Goal: Task Accomplishment & Management: Manage account settings

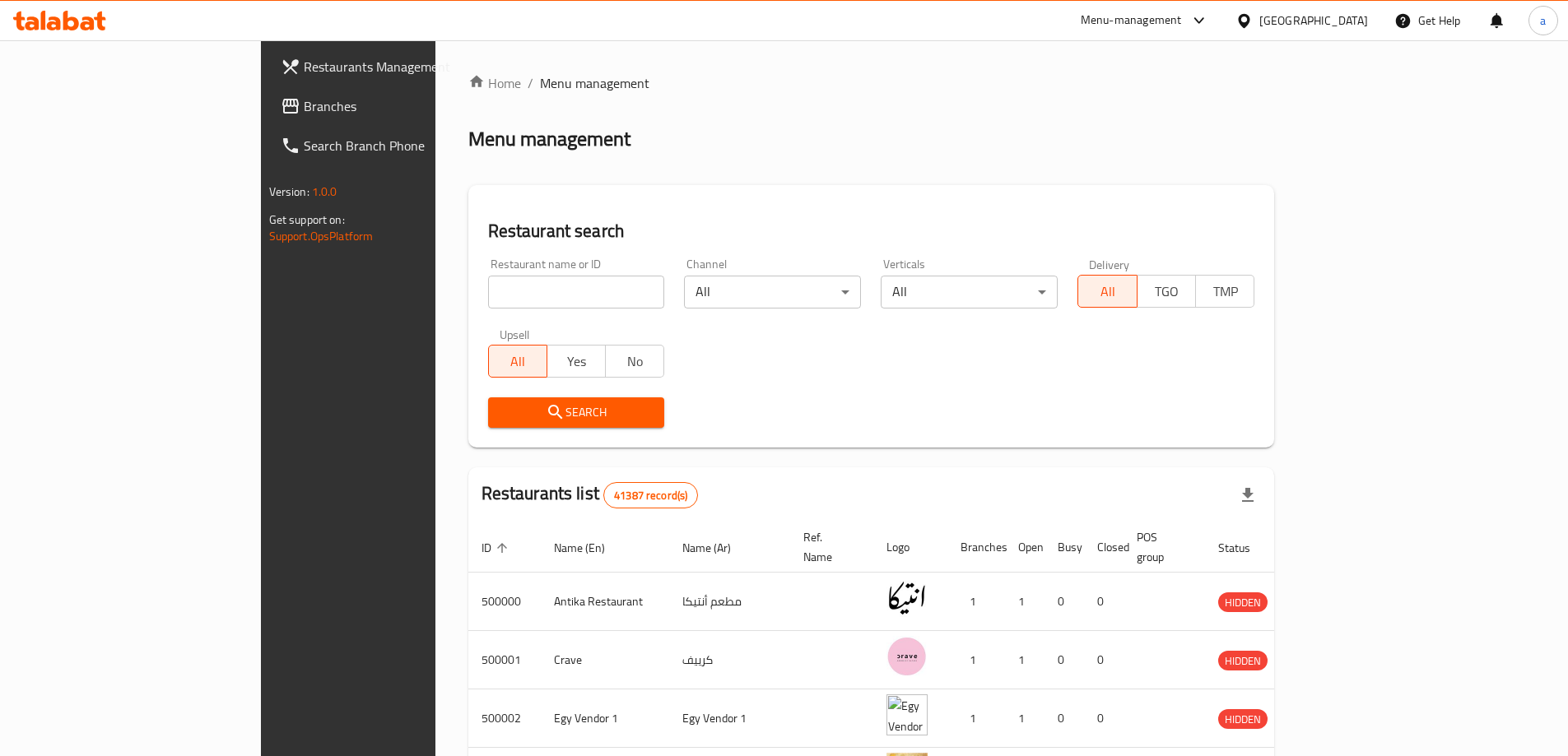
click at [304, 111] on span "Branches" at bounding box center [406, 106] width 206 height 20
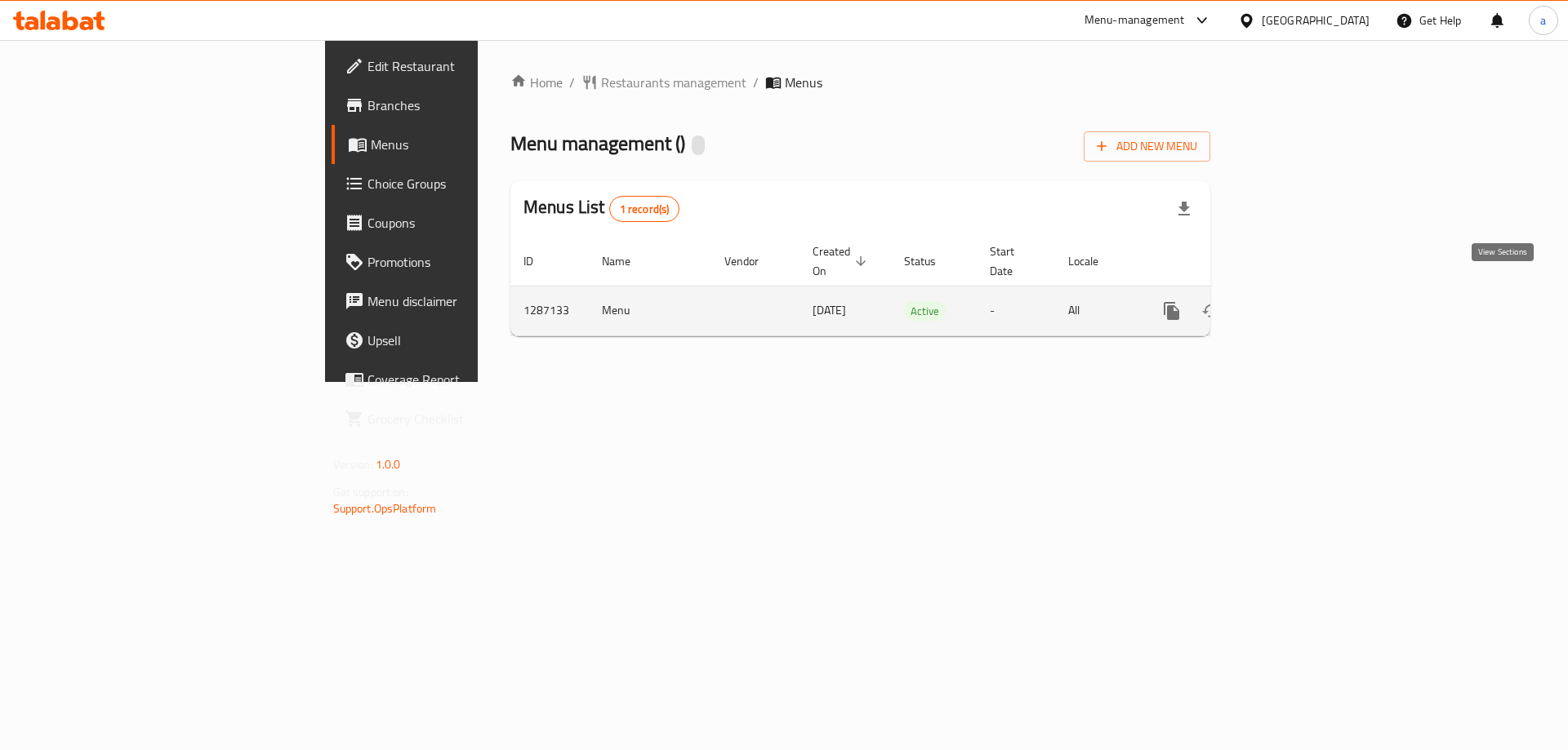
click at [1300, 301] on icon "enhanced table" at bounding box center [1290, 311] width 20 height 20
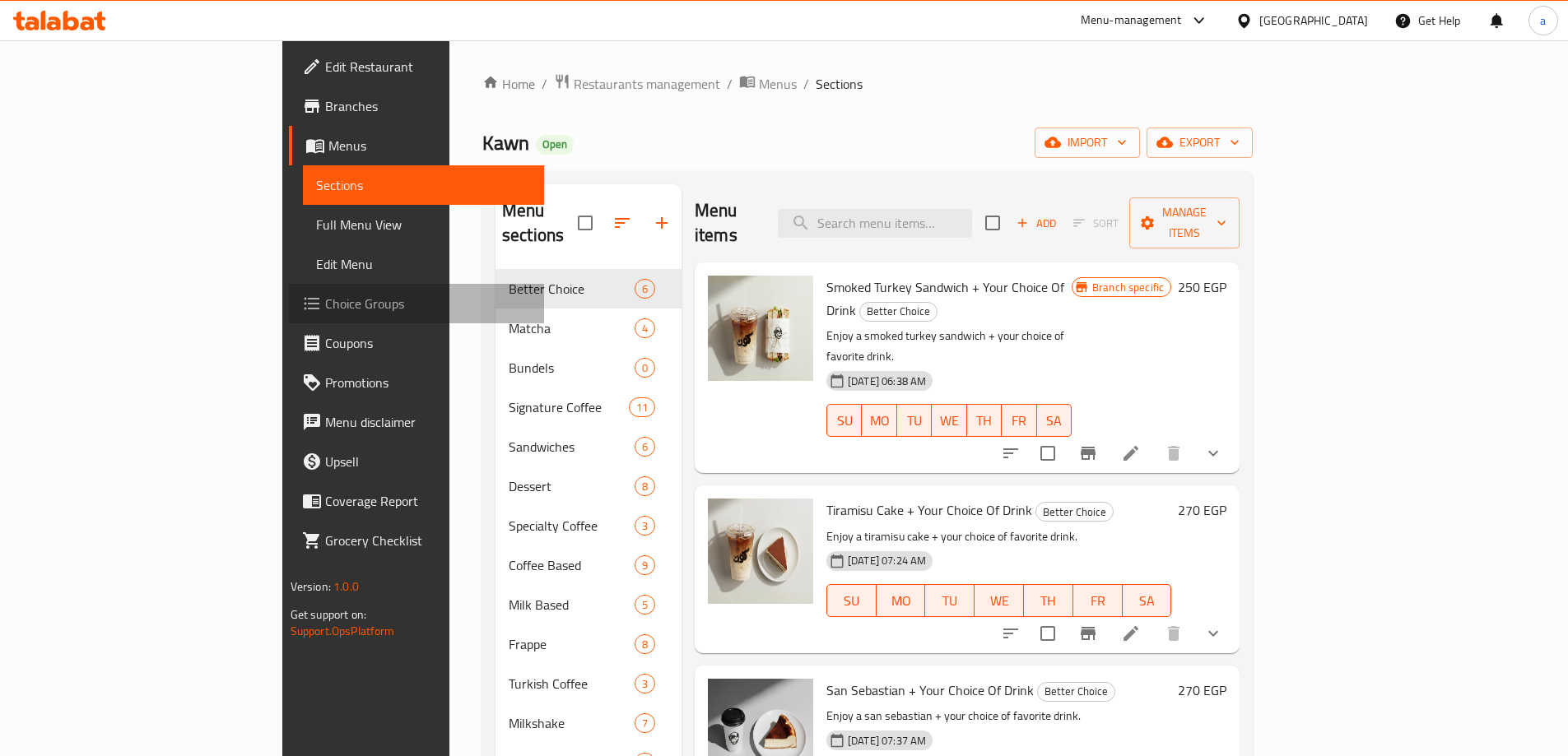
click at [325, 302] on span "Choice Groups" at bounding box center [428, 304] width 206 height 20
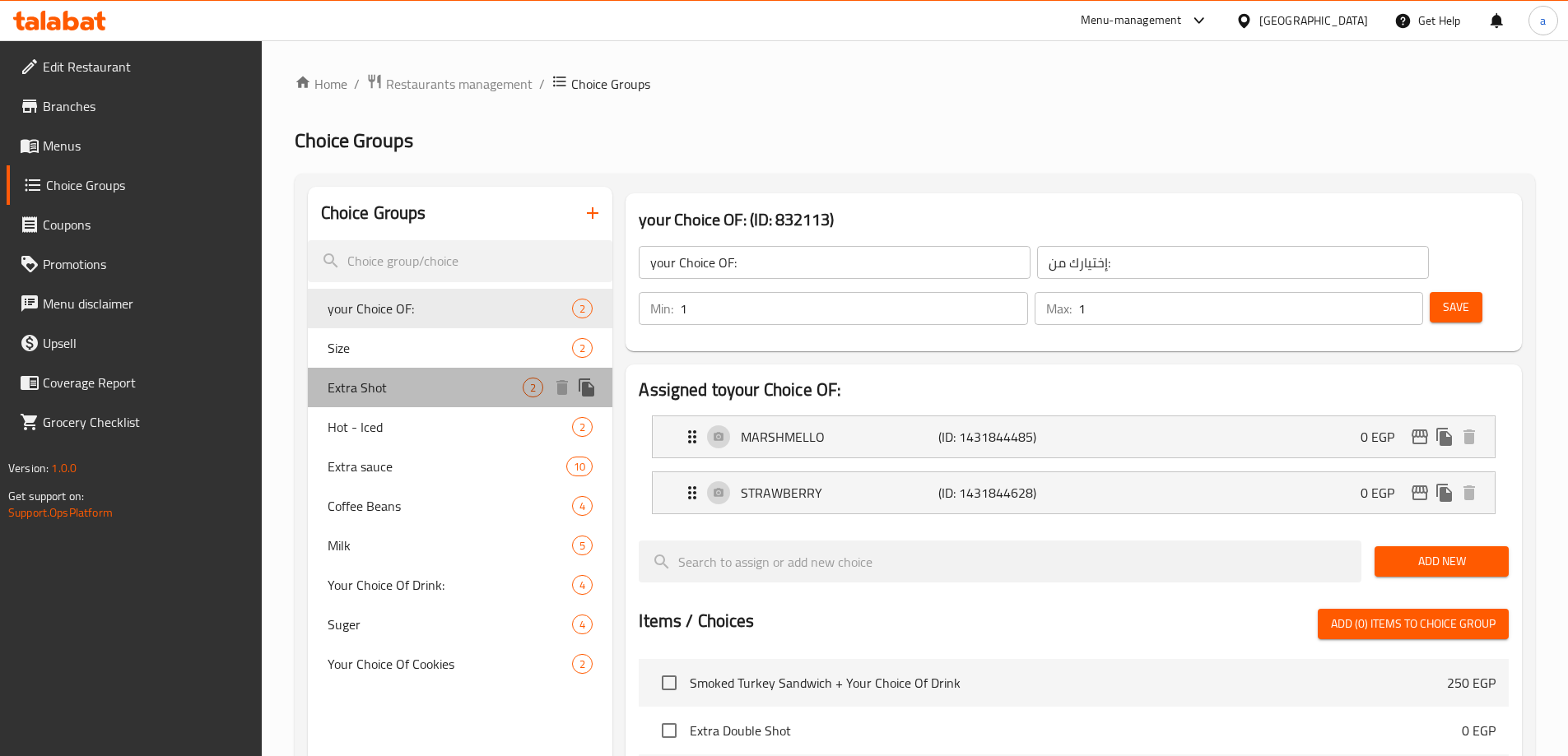
click at [414, 396] on span "Extra Shot" at bounding box center [425, 387] width 196 height 20
type input "Extra Shot"
type input "زيادة شوت"
type input "0"
type input "2"
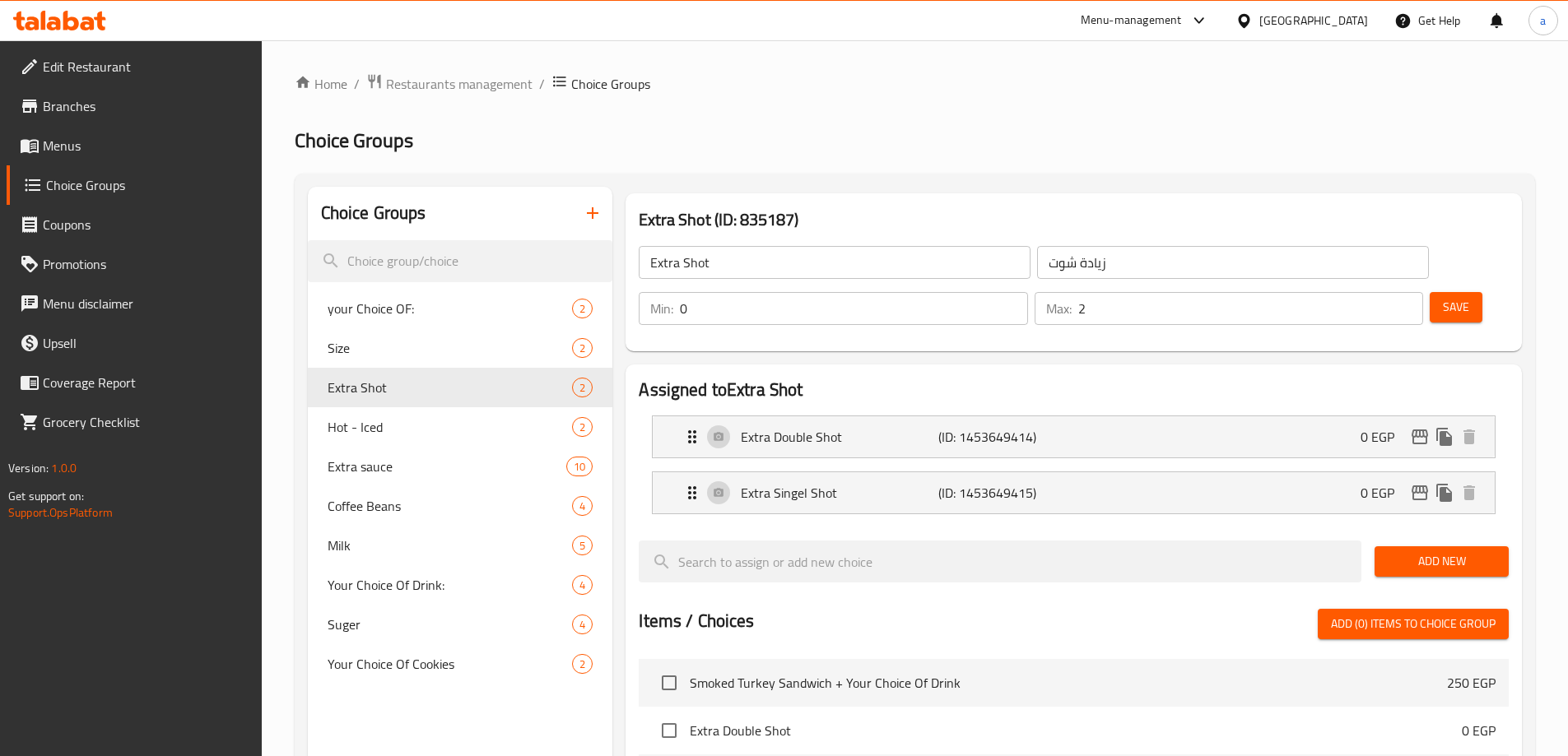
click at [978, 85] on ol "Home / Restaurants management / Choice Groups" at bounding box center [915, 84] width 1241 height 22
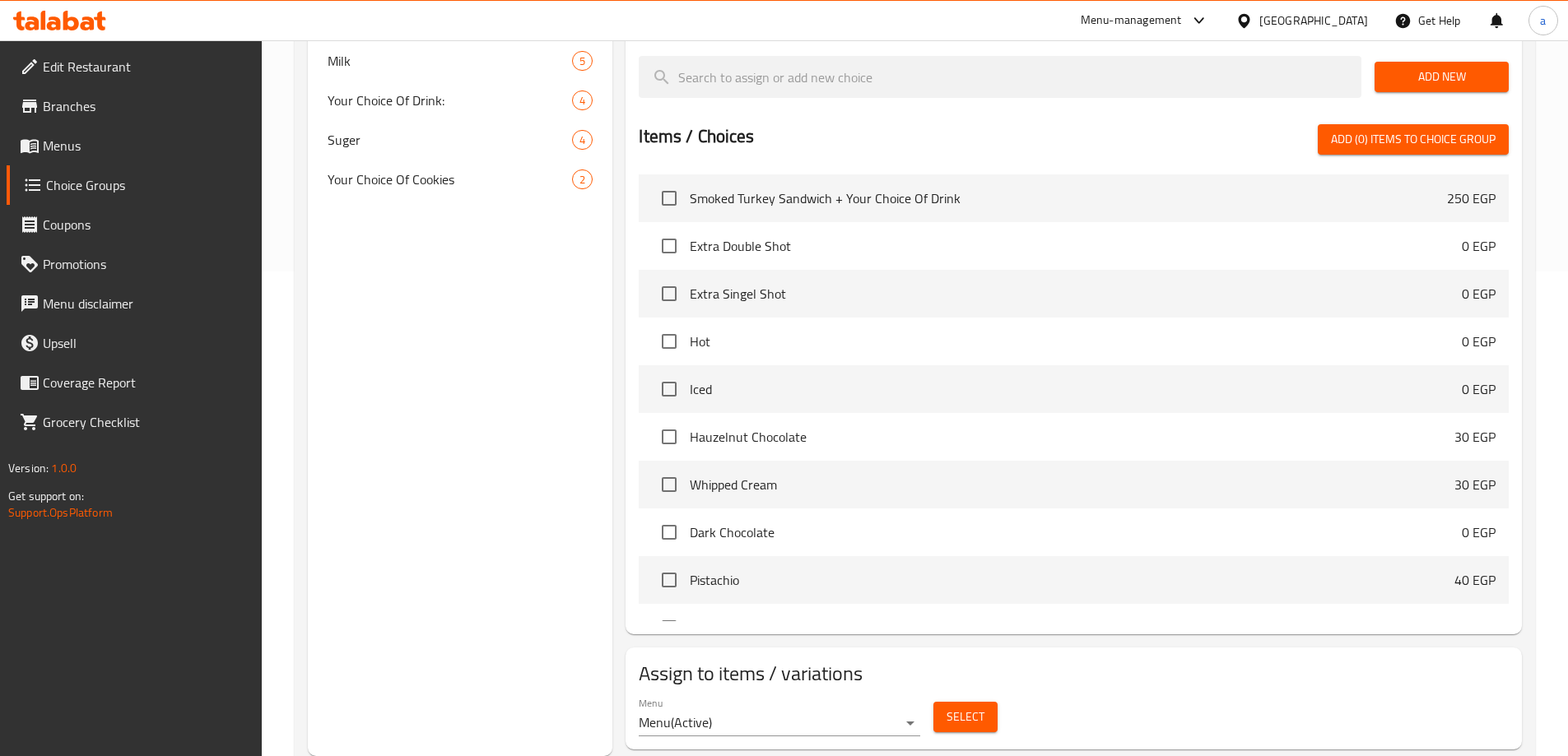
scroll to position [73, 0]
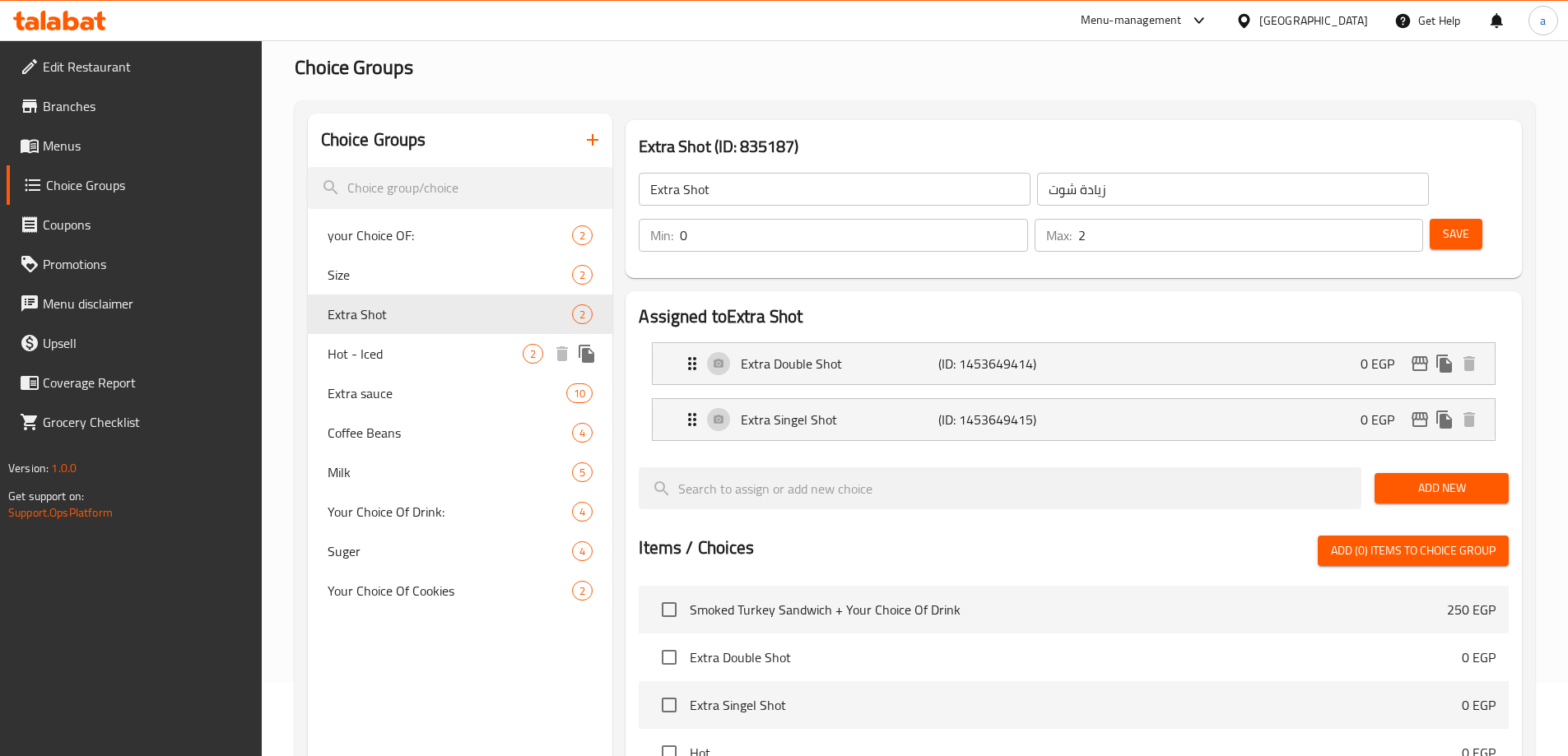
click at [353, 351] on span "Hot - Iced" at bounding box center [425, 354] width 196 height 20
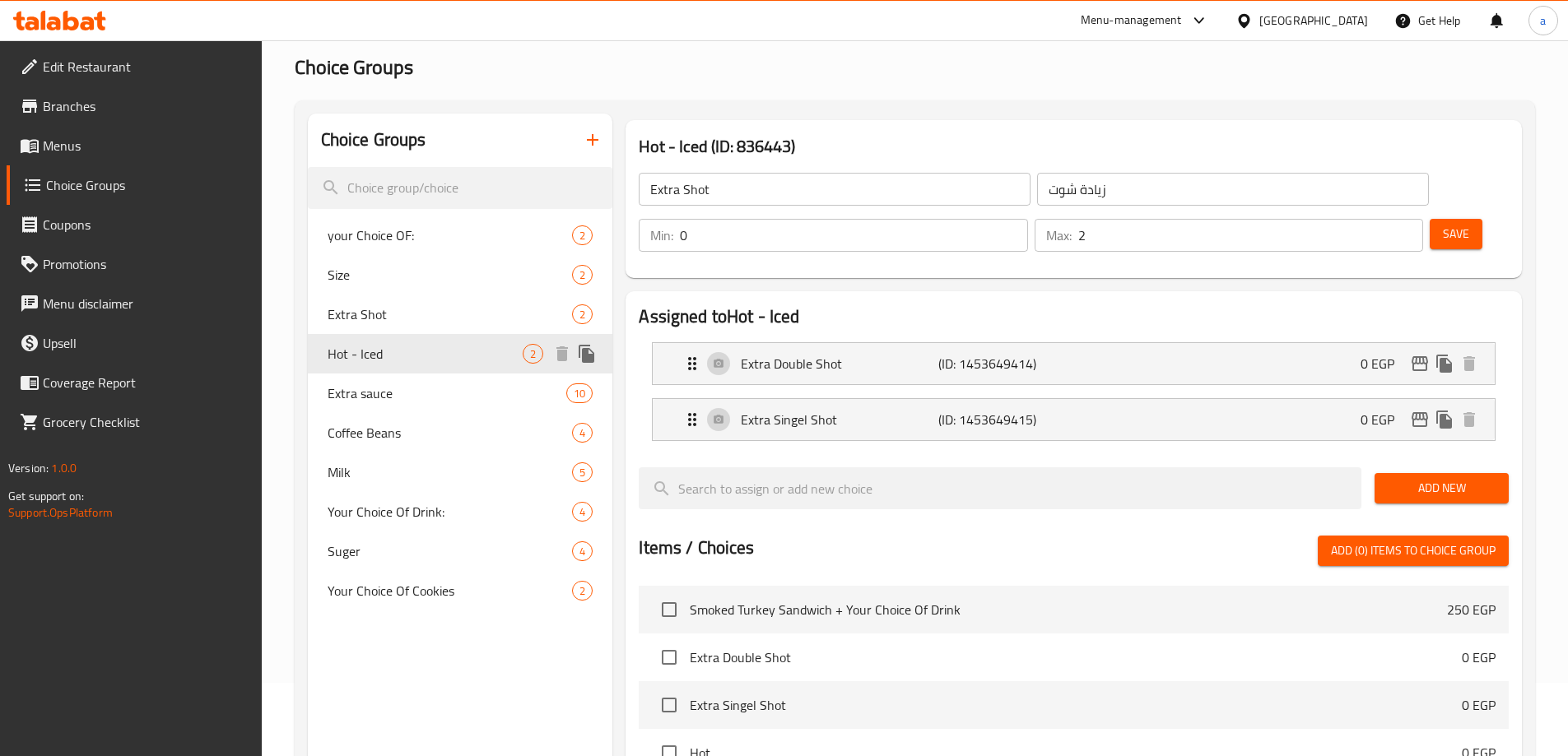
type input "Hot - Iced"
type input "ساخن - بارد"
type input "1"
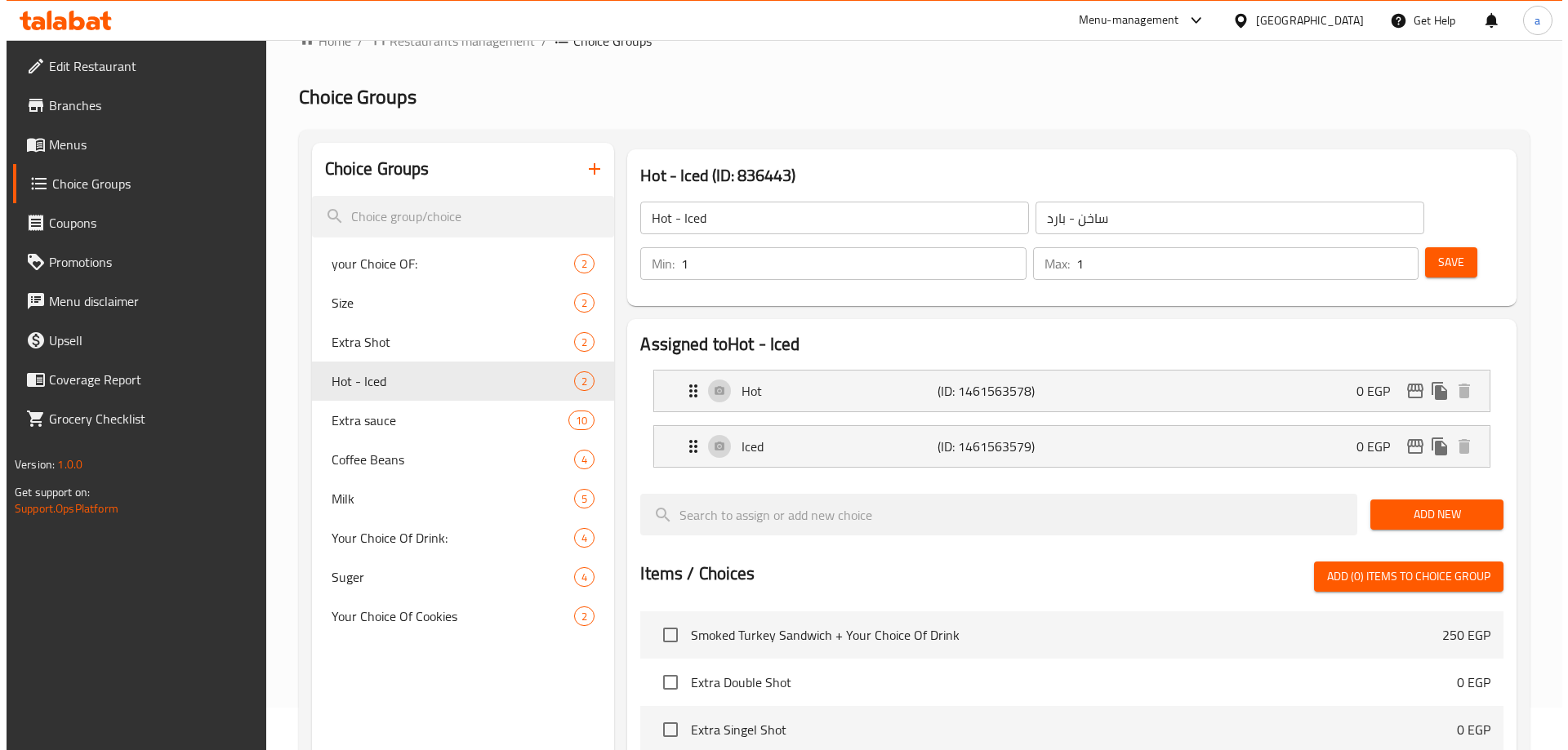
scroll to position [0, 0]
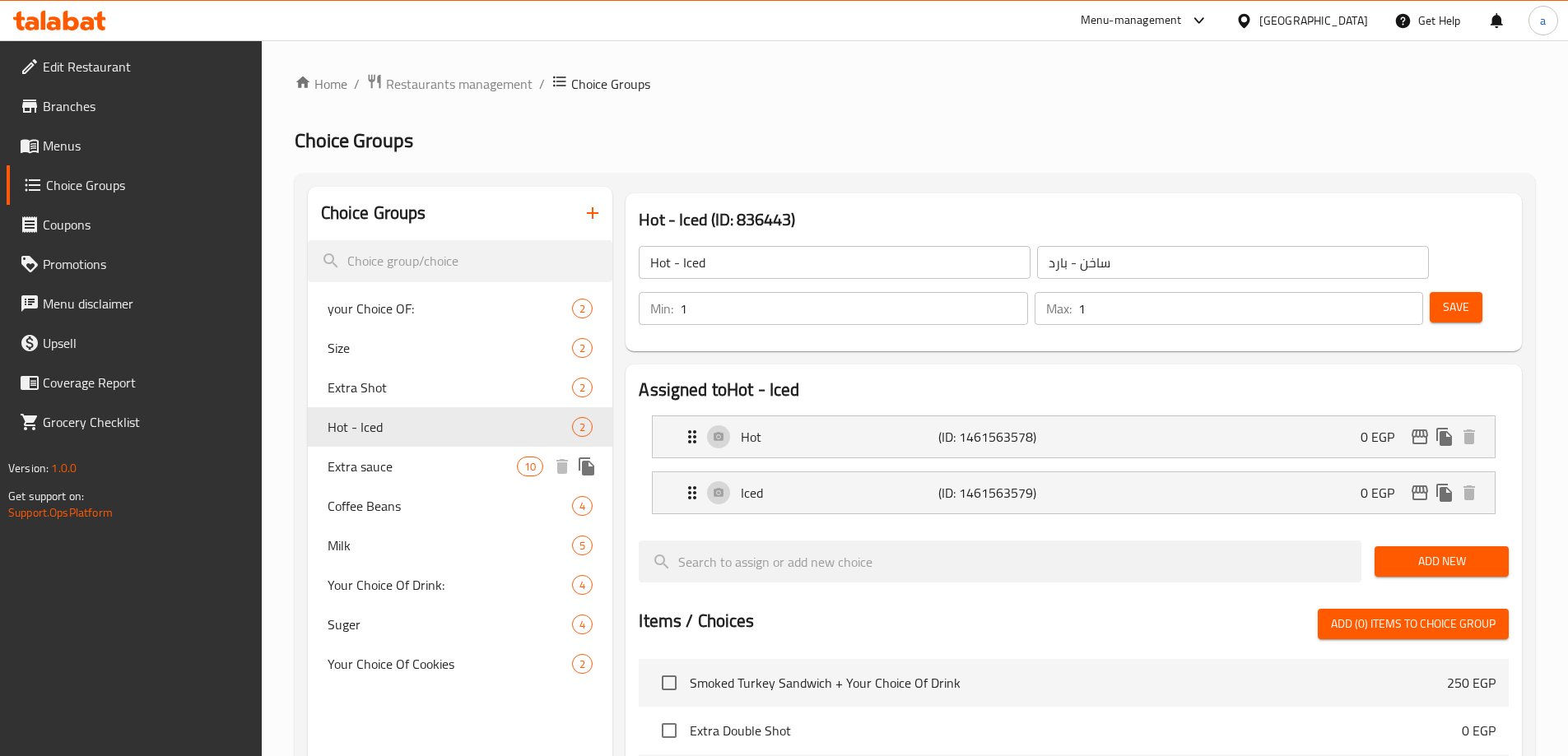
click at [413, 458] on span "Extra sauce" at bounding box center [423, 467] width 191 height 20
type input "Extra sauce"
type input "اضافة نكهة"
type input "0"
type input "8"
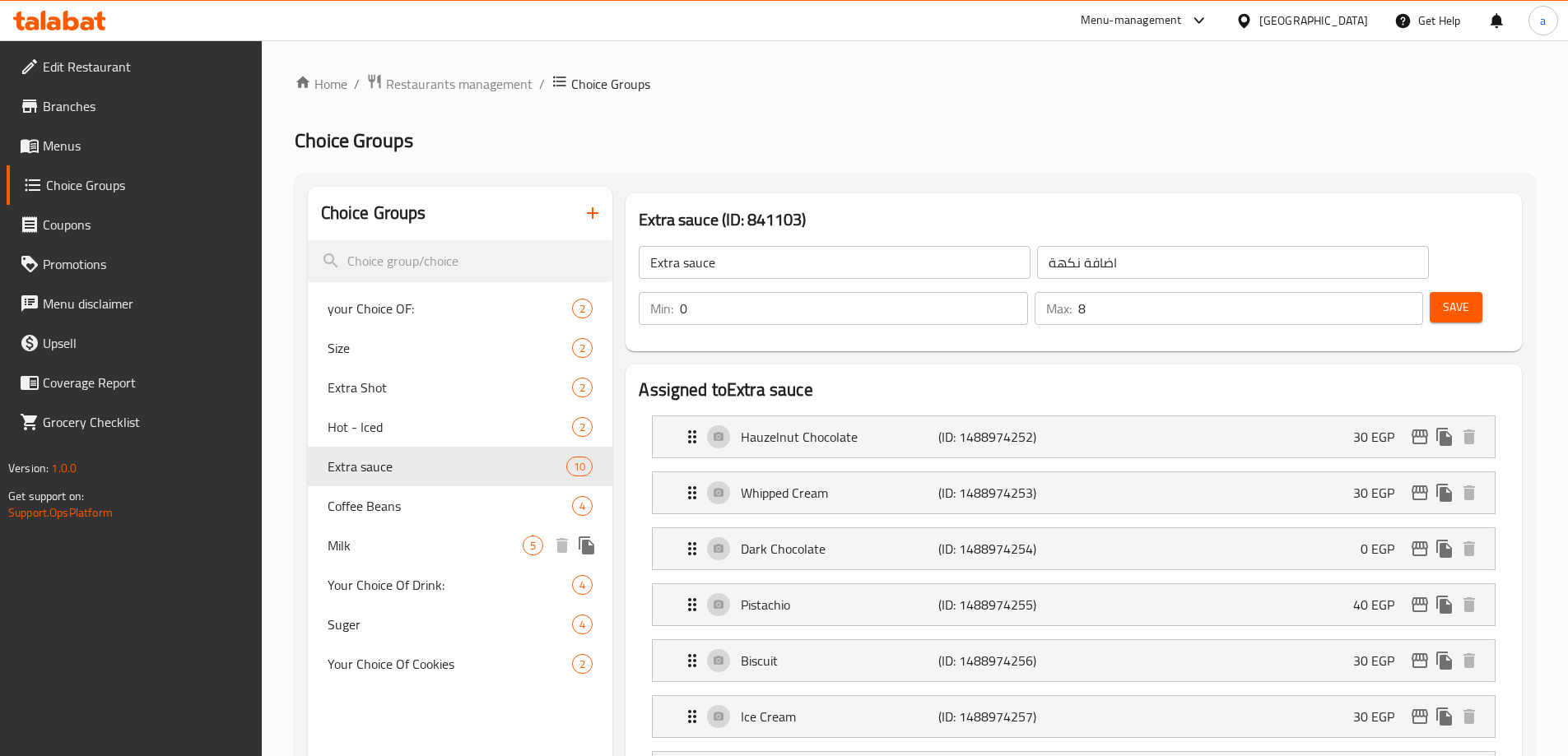
click at [370, 516] on span "Coffee Beans" at bounding box center [450, 506] width 245 height 20
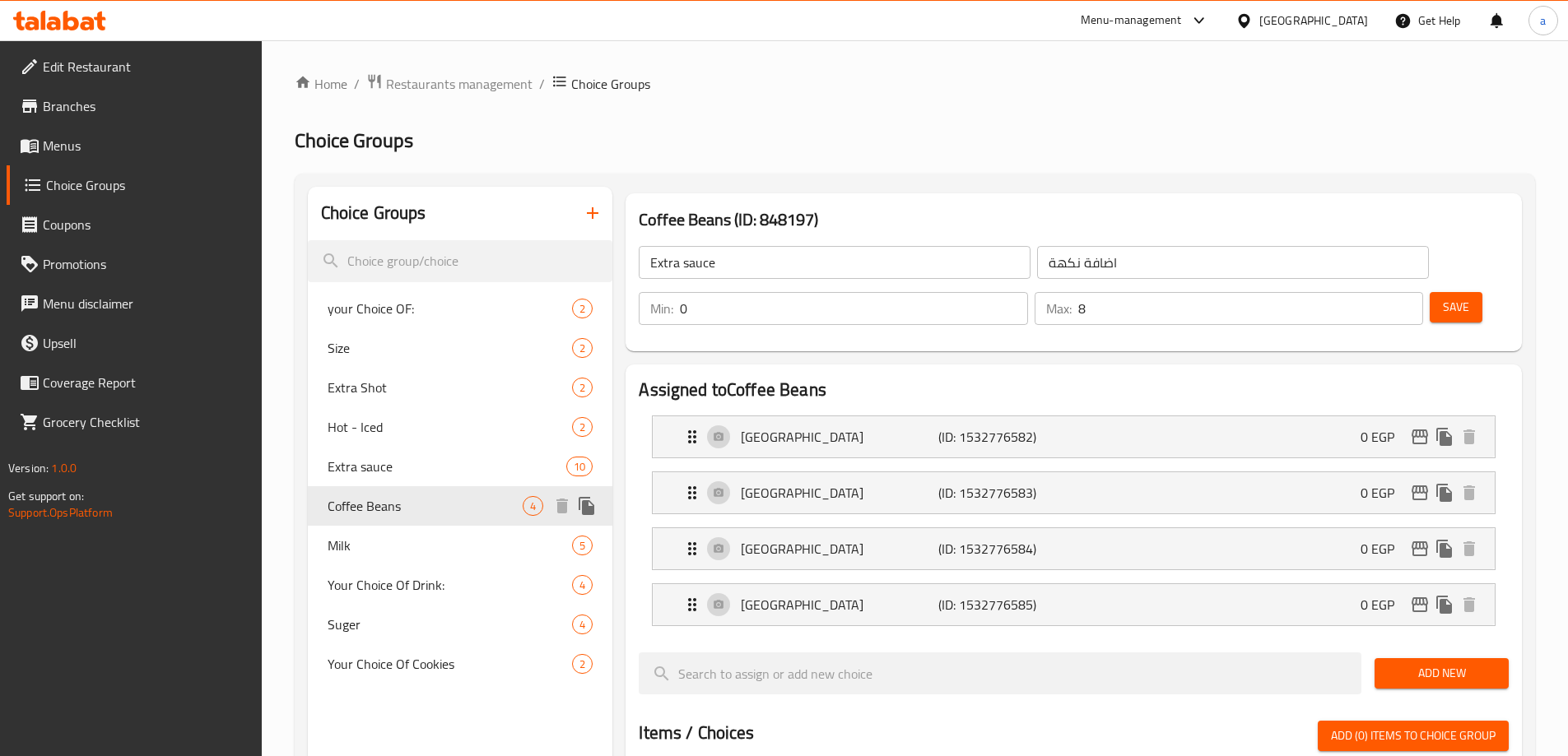
type input "Coffee Beans"
type input "حبوب القهوة"
type input "1"
click at [372, 532] on div "Milk 5" at bounding box center [460, 546] width 306 height 40
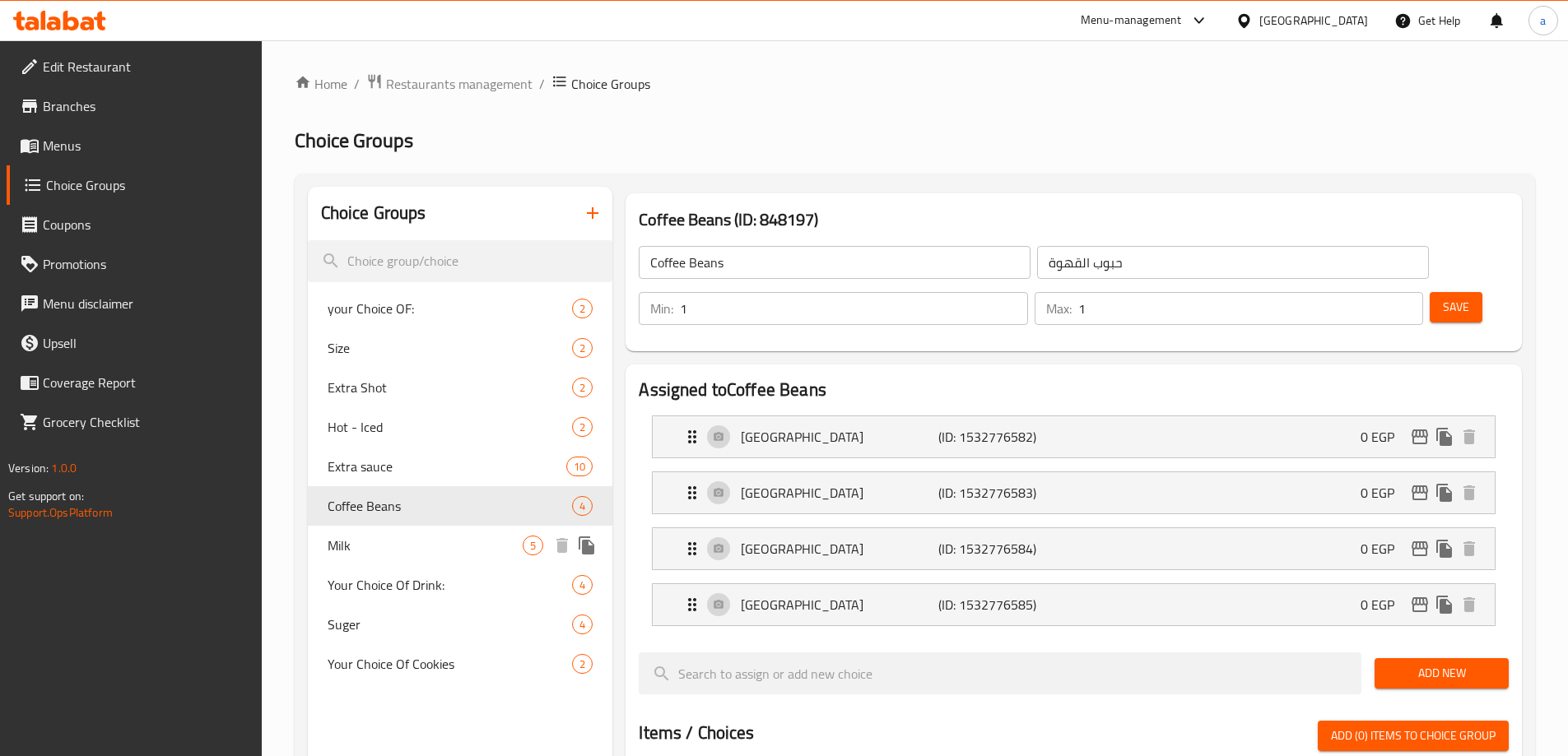
type input "Milk"
type input "حليب"
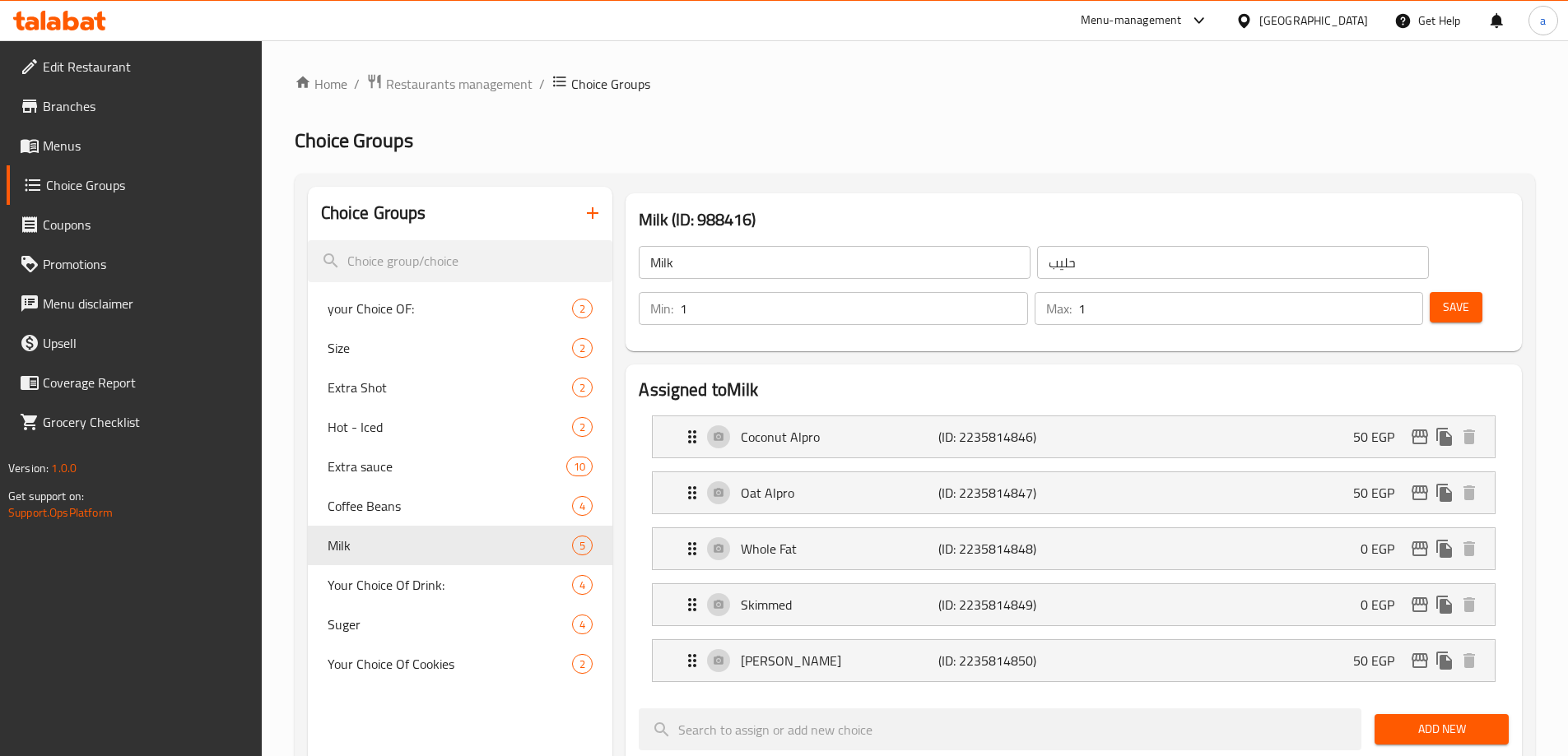
click at [1104, 131] on h2 "Choice Groups" at bounding box center [915, 140] width 1241 height 26
drag, startPoint x: 386, startPoint y: 586, endPoint x: 740, endPoint y: 161, distance: 553.1
click at [386, 586] on span "Your Choice Of Drink:" at bounding box center [425, 585] width 196 height 20
type input "Your Choice Of Drink:"
type input "اختيارك للمشروب:"
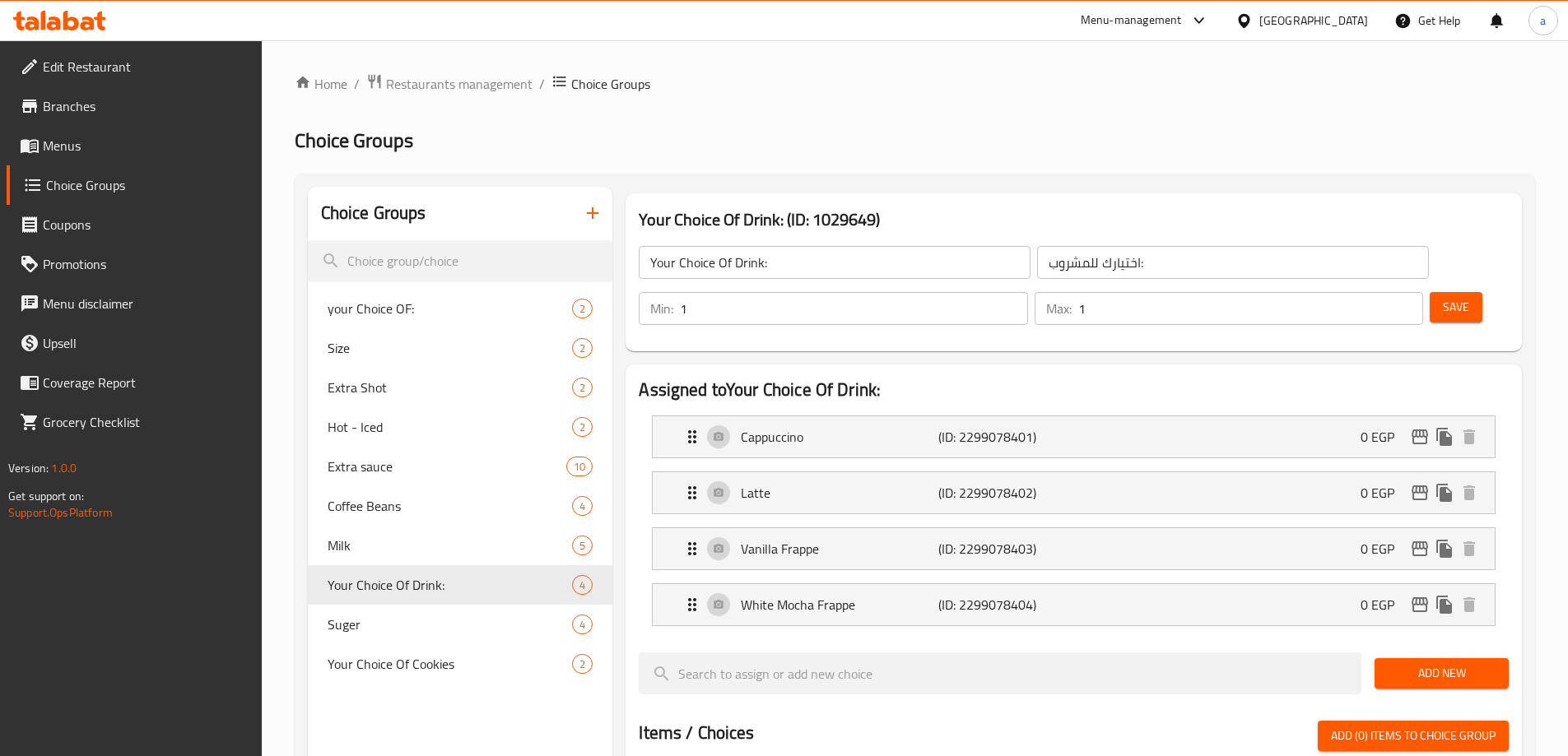
click at [878, 131] on h2 "Choice Groups" at bounding box center [915, 140] width 1241 height 26
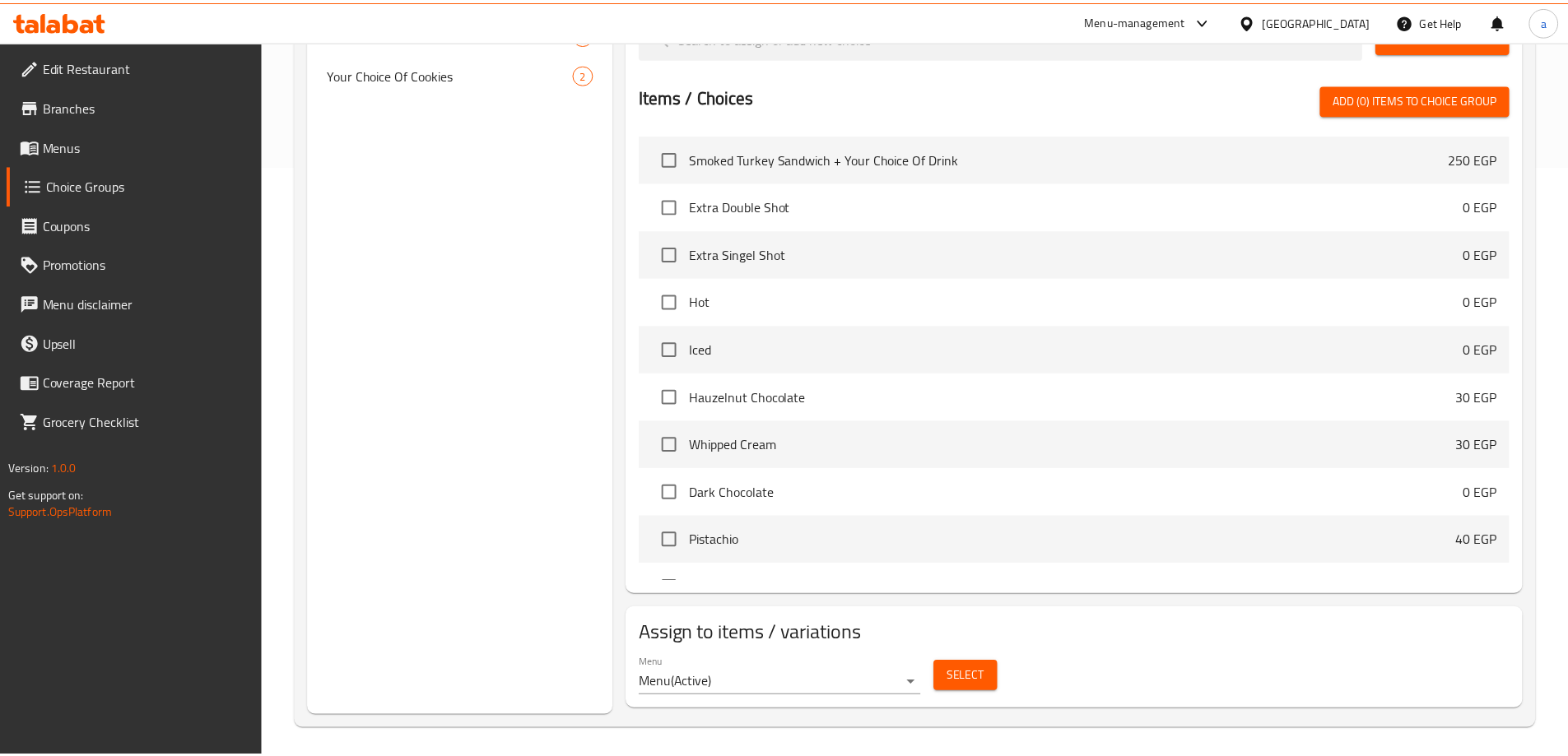
scroll to position [597, 0]
